Goal: Information Seeking & Learning: Learn about a topic

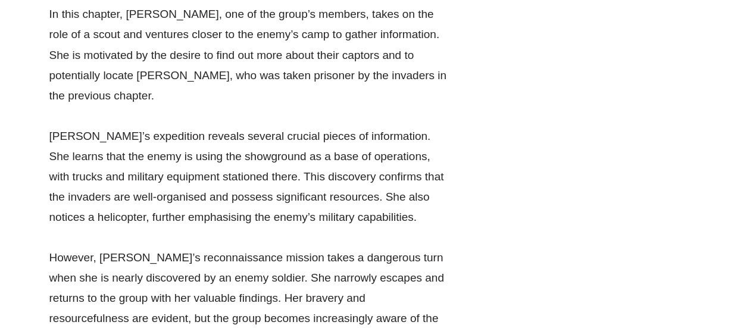
scroll to position [6271, 0]
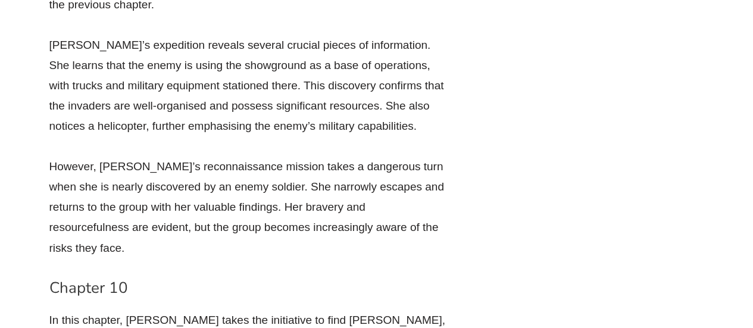
click at [55, 278] on h3 "Chapter 10" at bounding box center [248, 288] width 399 height 20
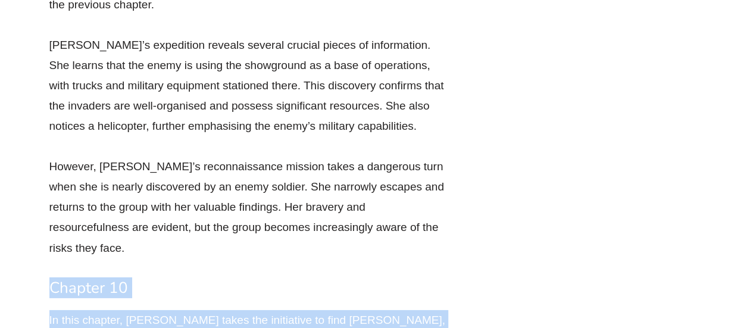
drag, startPoint x: 50, startPoint y: 47, endPoint x: 206, endPoint y: 293, distance: 290.9
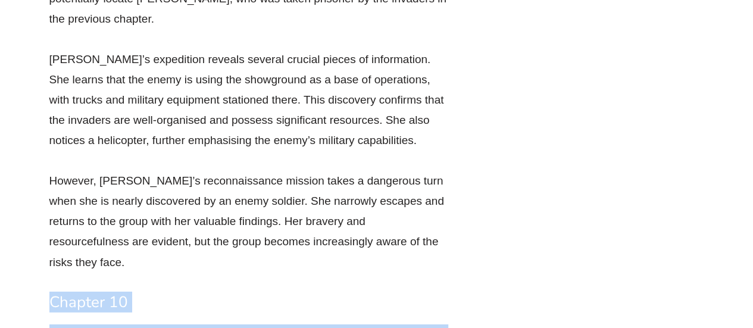
scroll to position [6263, 0]
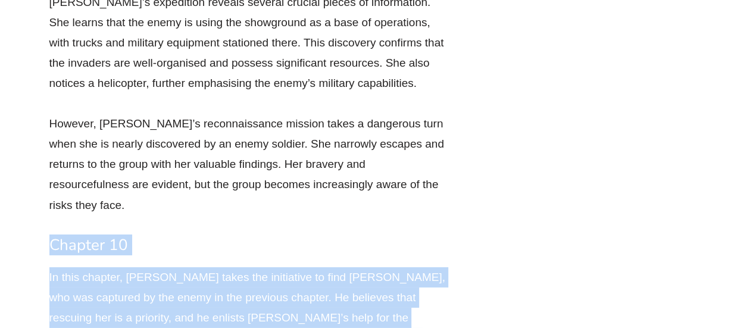
scroll to position [6434, 0]
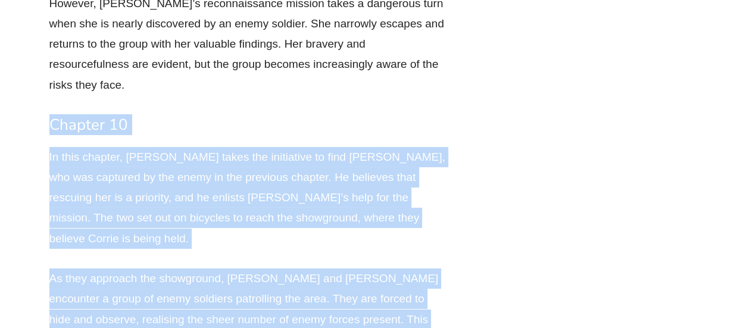
drag, startPoint x: 46, startPoint y: 48, endPoint x: 239, endPoint y: 180, distance: 233.3
copy div "Chapter 10 In this chapter, [PERSON_NAME] takes the initiative to find [PERSON_…"
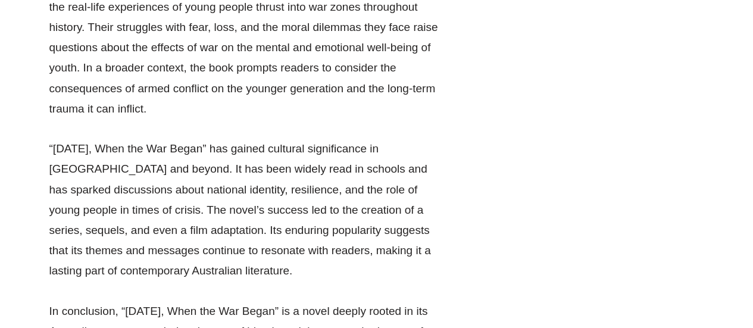
scroll to position [2107, 0]
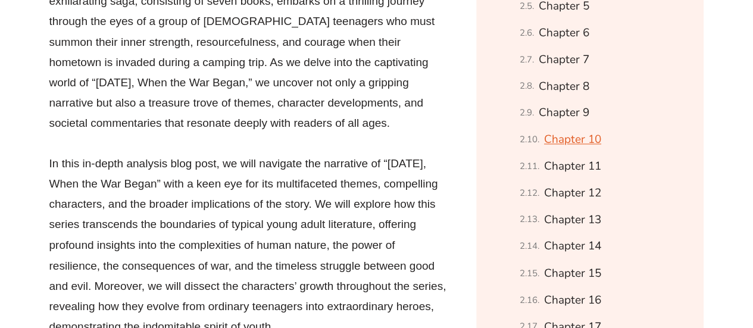
click at [581, 150] on link "Chapter 10" at bounding box center [572, 139] width 57 height 21
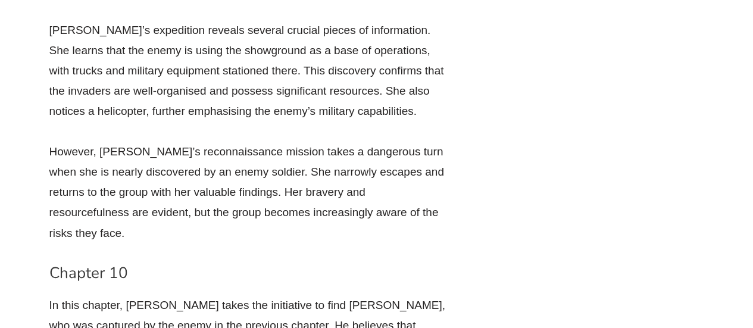
scroll to position [6309, 0]
